Goal: Subscribe to service/newsletter

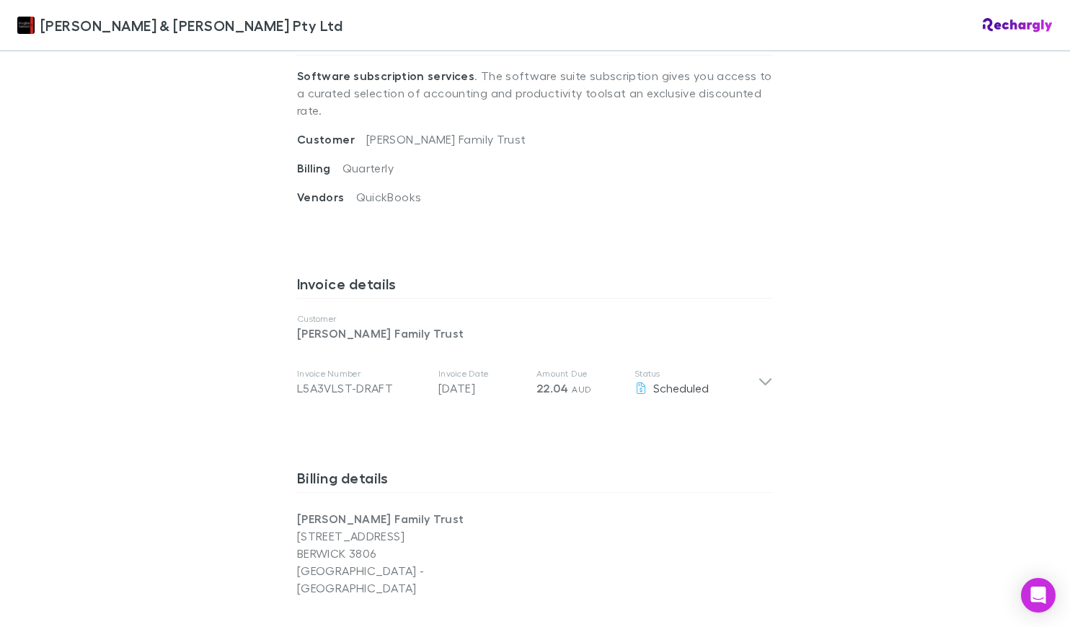
scroll to position [579, 0]
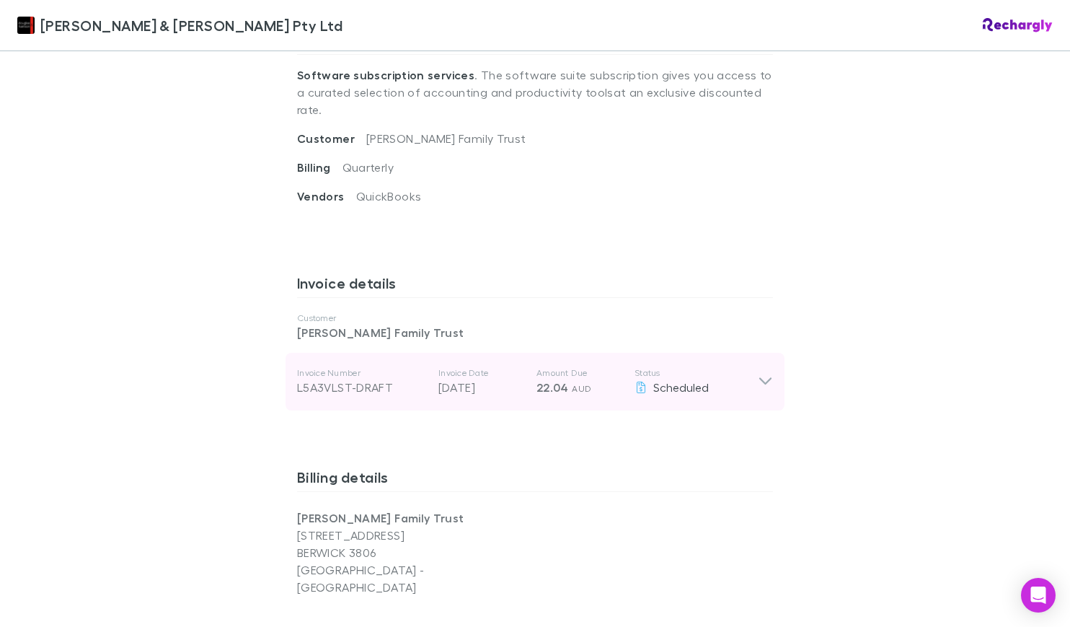
click at [761, 378] on icon at bounding box center [765, 381] width 12 height 7
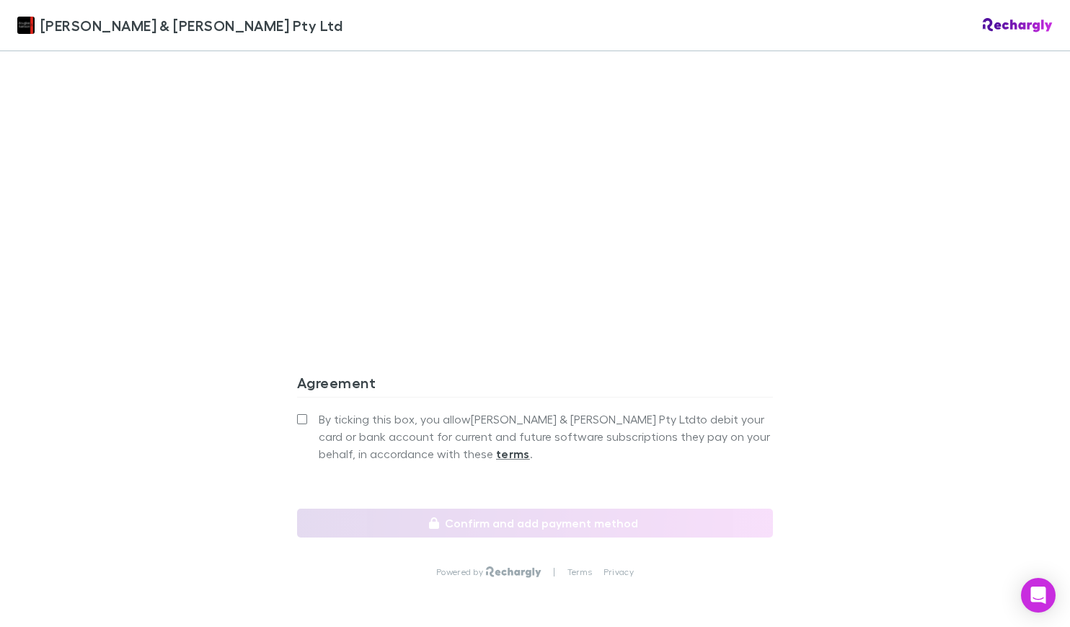
scroll to position [1469, 0]
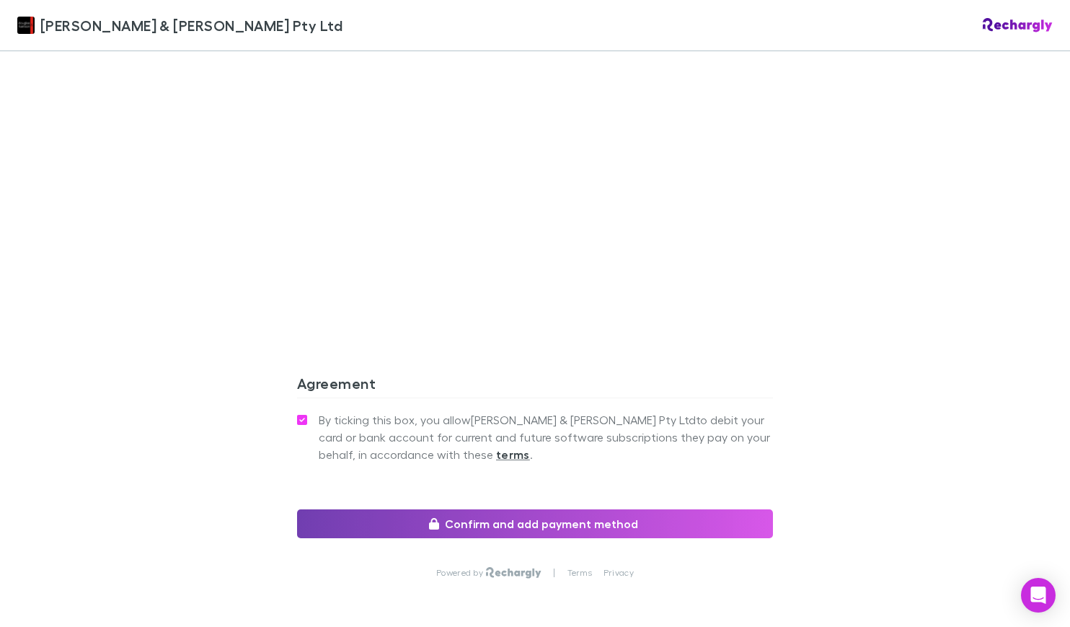
click at [557, 509] on button "Confirm and add payment method" at bounding box center [535, 523] width 476 height 29
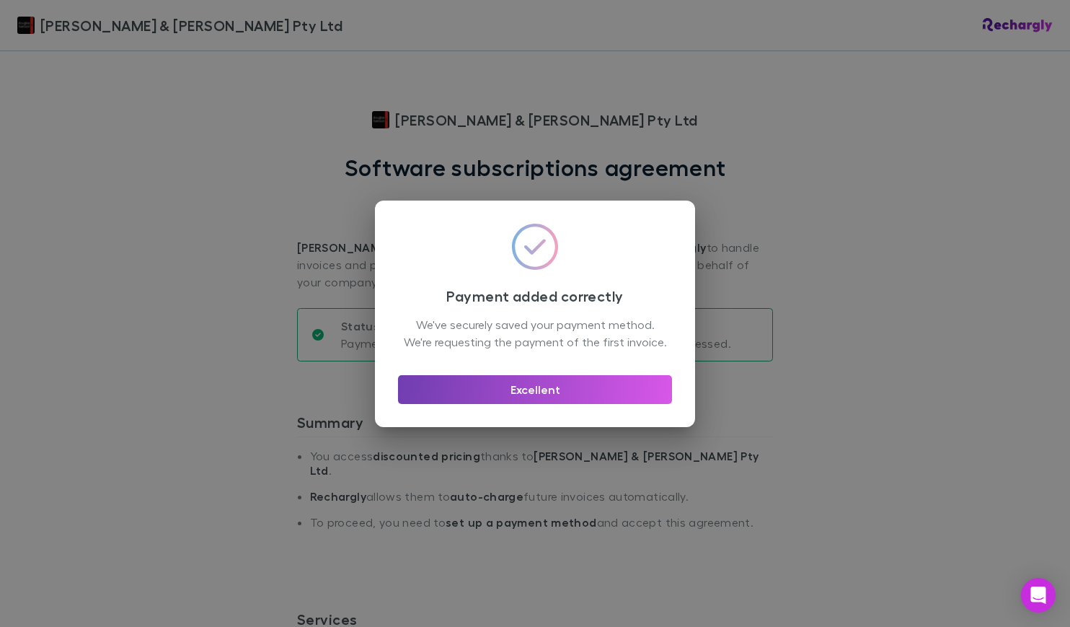
click at [531, 398] on button "Excellent" at bounding box center [535, 389] width 274 height 29
